Goal: Transaction & Acquisition: Subscribe to service/newsletter

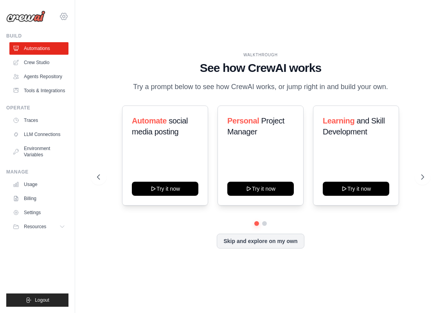
click at [62, 19] on icon at bounding box center [63, 16] width 9 height 9
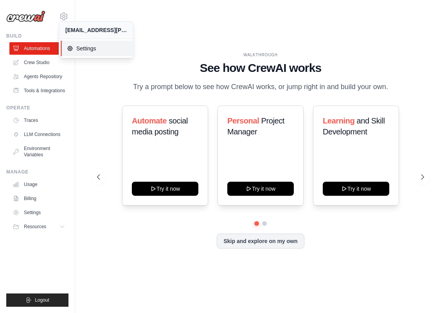
click at [78, 42] on link "Settings" at bounding box center [98, 49] width 74 height 16
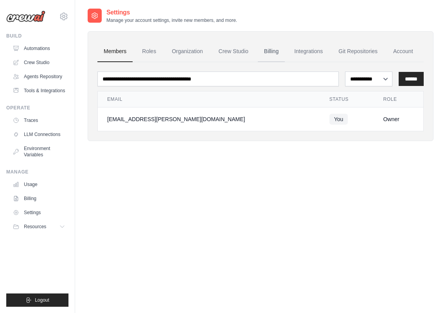
click at [272, 48] on link "Billing" at bounding box center [271, 51] width 27 height 21
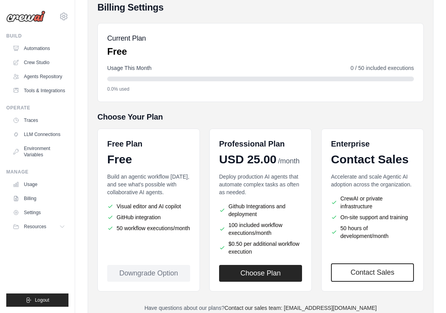
scroll to position [82, 0]
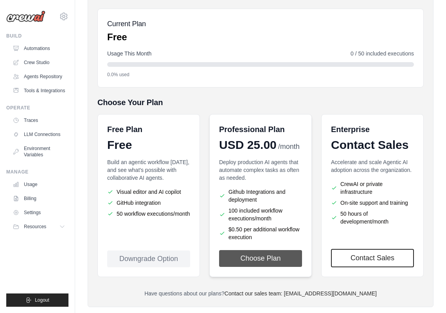
click at [247, 261] on button "Choose Plan" at bounding box center [260, 258] width 83 height 17
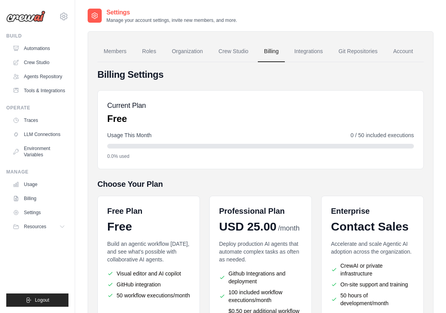
click at [145, 119] on p "Free" at bounding box center [126, 119] width 39 height 13
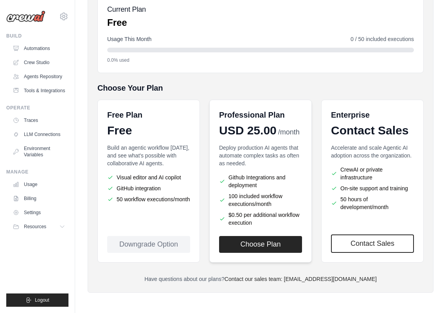
scroll to position [96, 0]
click at [257, 238] on button "Choose Plan" at bounding box center [260, 244] width 83 height 17
